Goal: Find specific page/section: Find specific page/section

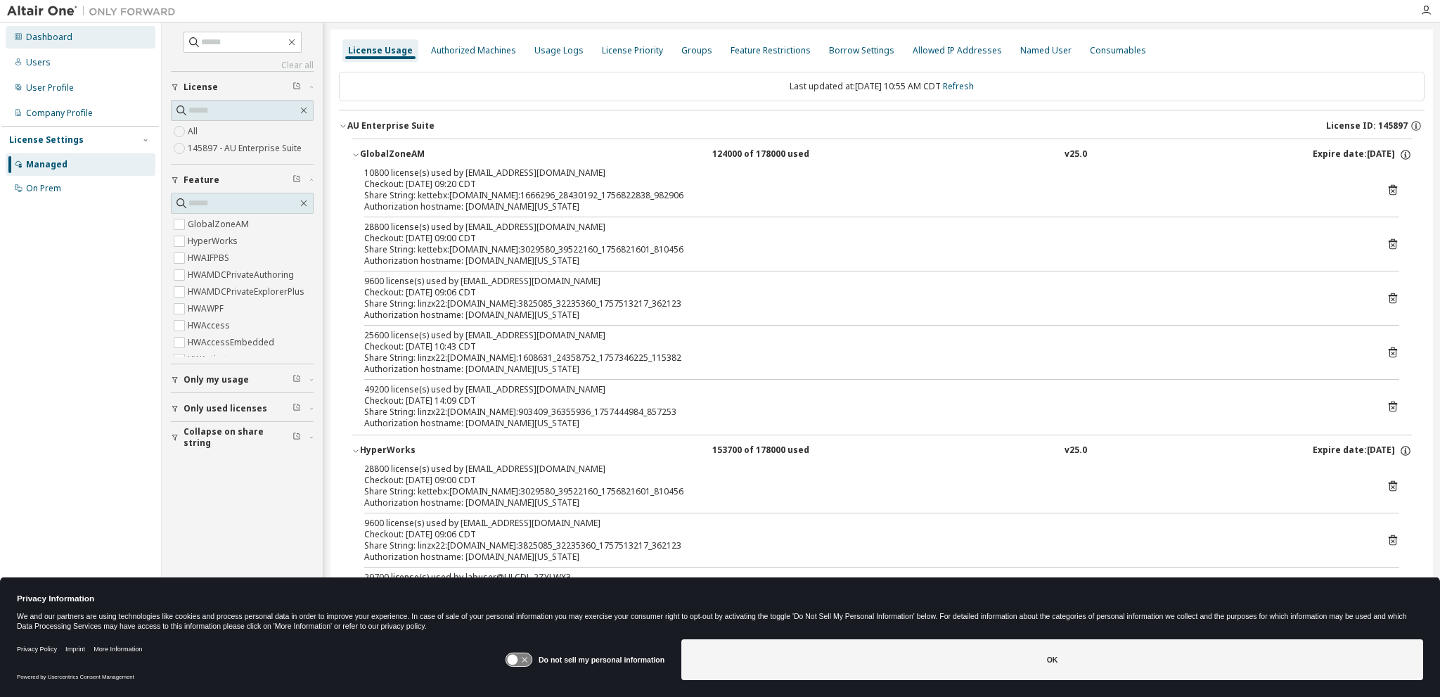
click at [58, 37] on div "Dashboard" at bounding box center [49, 37] width 46 height 11
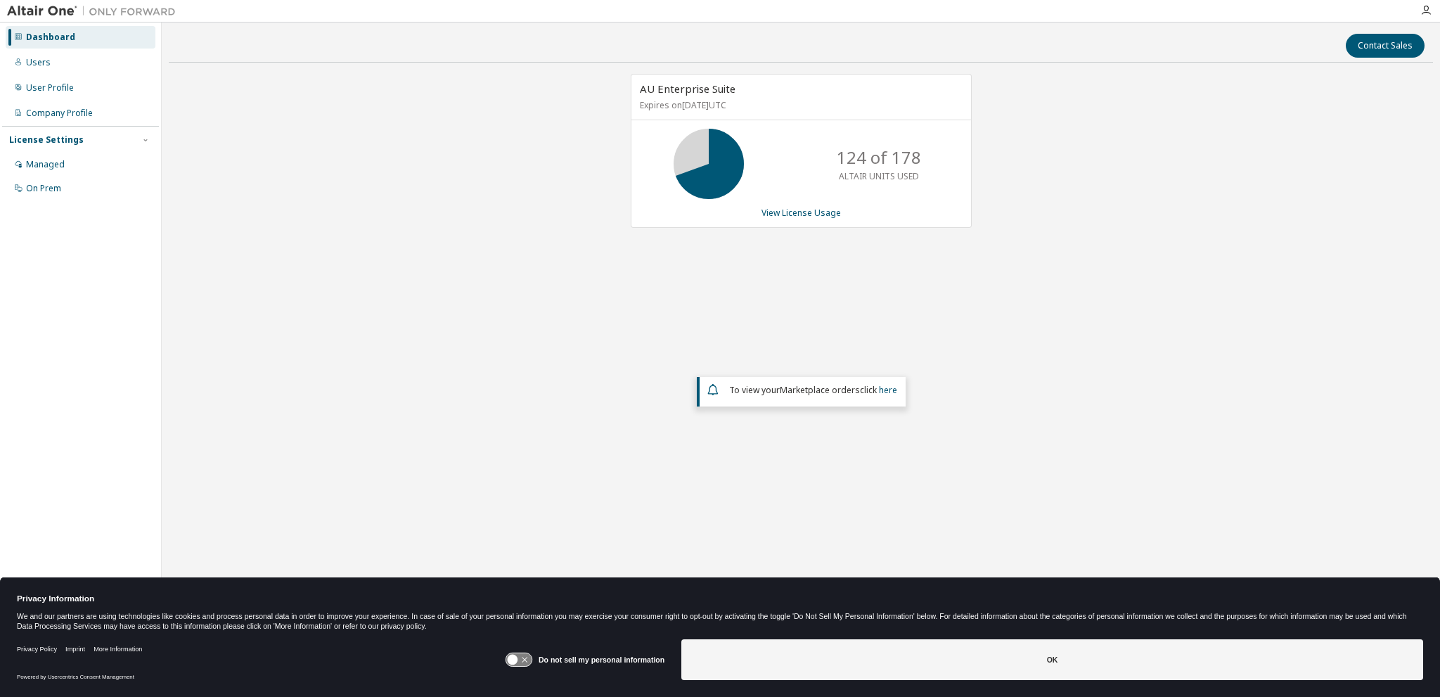
click at [79, 42] on div "Dashboard" at bounding box center [81, 37] width 150 height 23
